Goal: Task Accomplishment & Management: Use online tool/utility

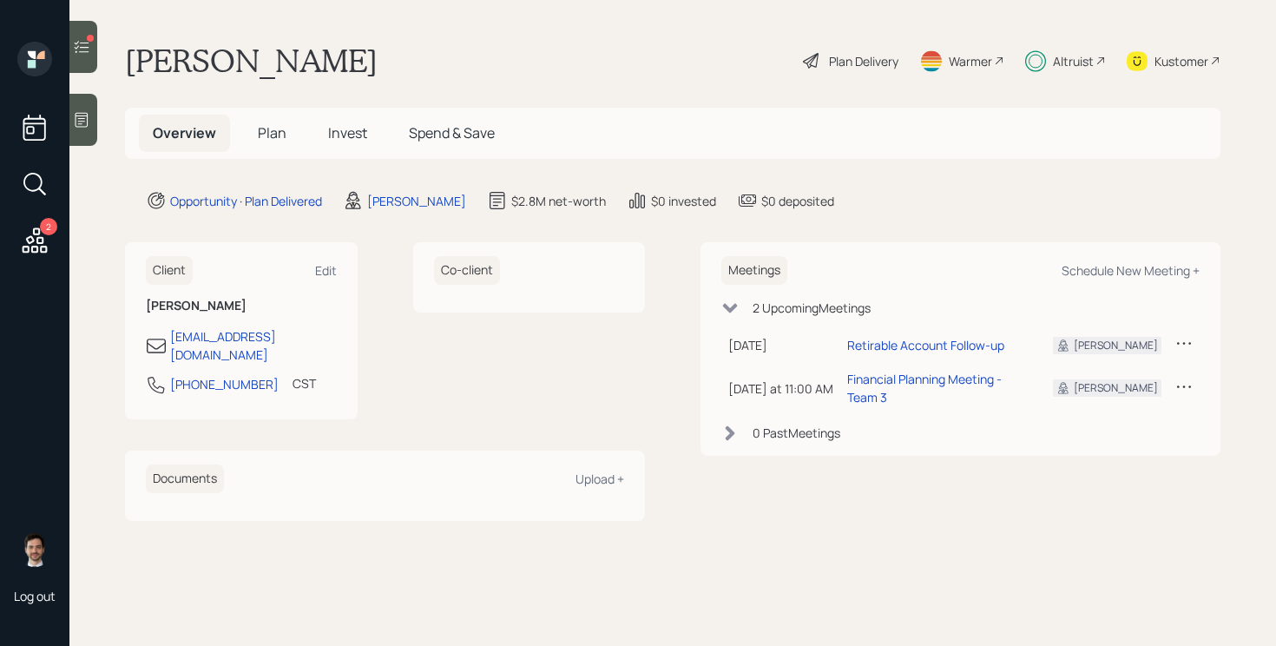
click at [86, 53] on icon at bounding box center [81, 46] width 17 height 17
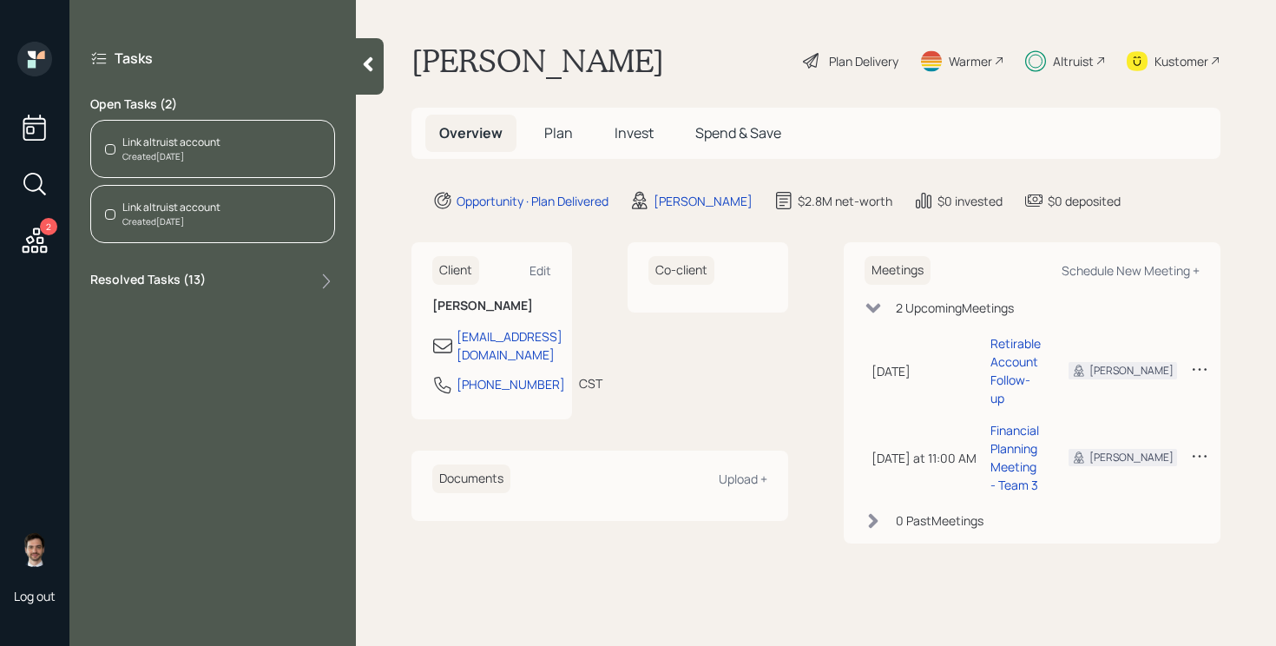
click at [152, 148] on div "Link altruist account" at bounding box center [171, 143] width 98 height 16
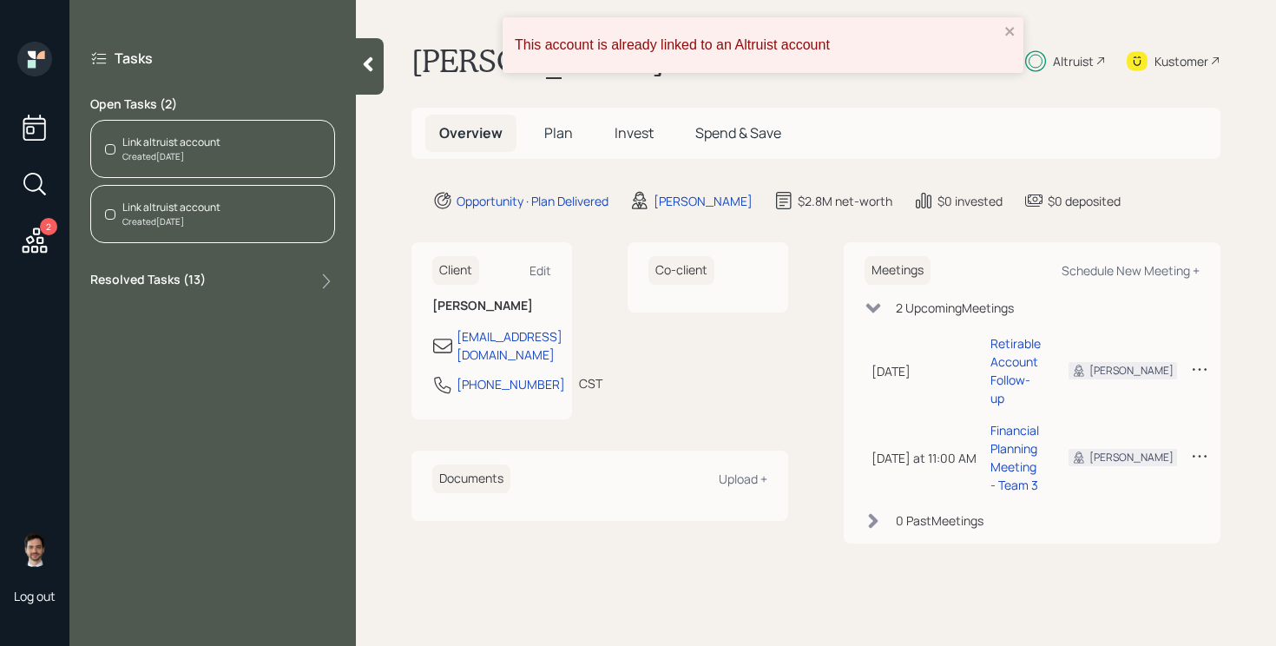
click at [361, 55] on div at bounding box center [370, 66] width 28 height 56
